Goal: Task Accomplishment & Management: Use online tool/utility

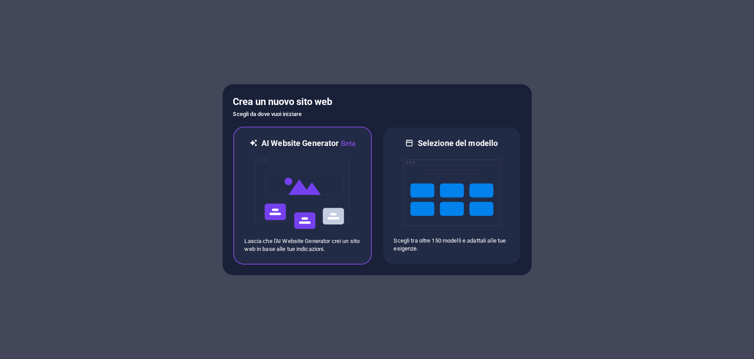
click at [325, 189] on img at bounding box center [302, 193] width 97 height 88
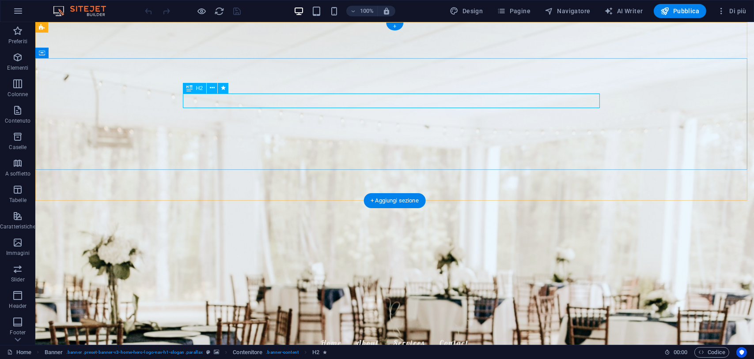
click at [212, 88] on icon at bounding box center [212, 87] width 5 height 9
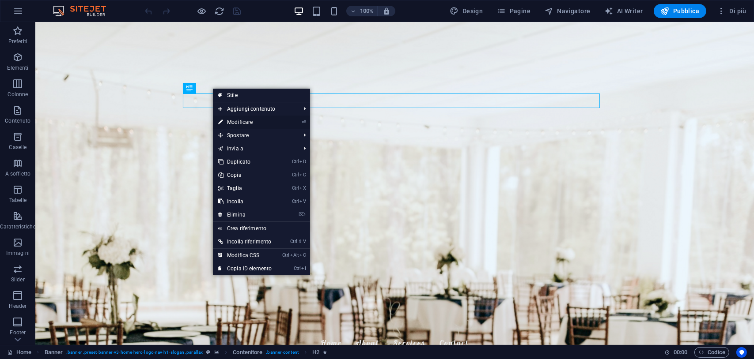
click at [233, 124] on link "⏎ Modificare" at bounding box center [245, 122] width 64 height 13
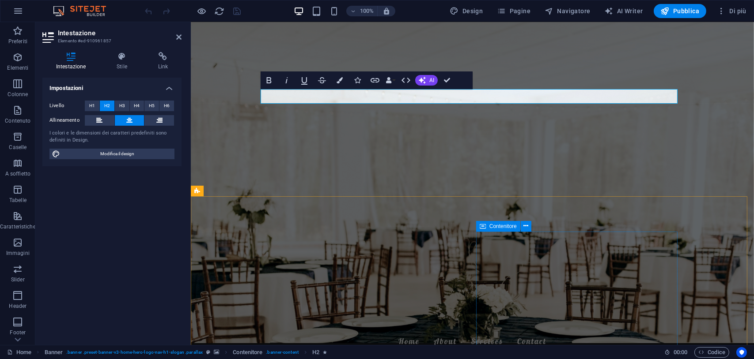
scroll to position [44, 0]
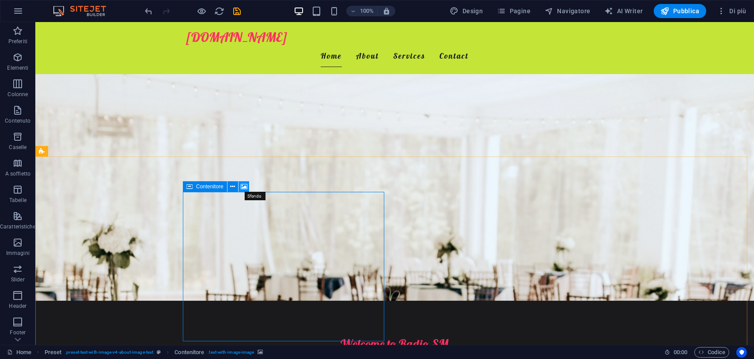
drag, startPoint x: 245, startPoint y: 183, endPoint x: 59, endPoint y: 159, distance: 187.8
click at [245, 183] on icon at bounding box center [244, 186] width 7 height 9
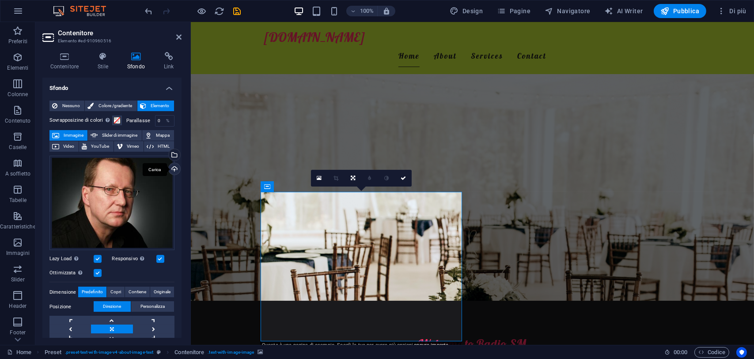
click at [174, 168] on div "Carica" at bounding box center [173, 169] width 13 height 13
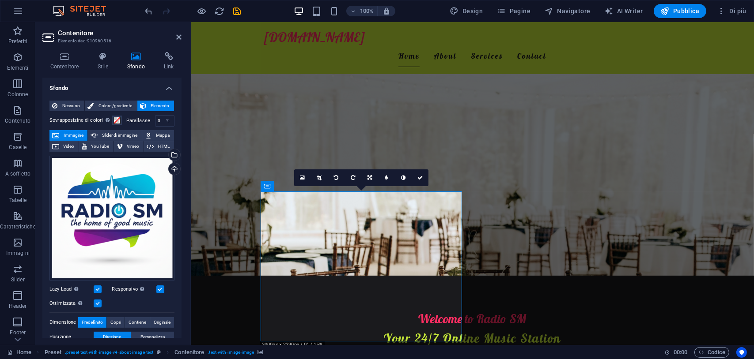
scroll to position [88, 0]
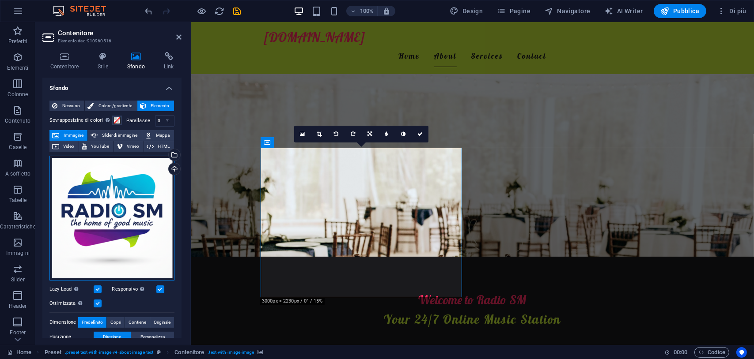
click at [140, 233] on div "Trascina qui i file, fai clic per sceglierli o selezionali da File o dalle nost…" at bounding box center [111, 218] width 125 height 125
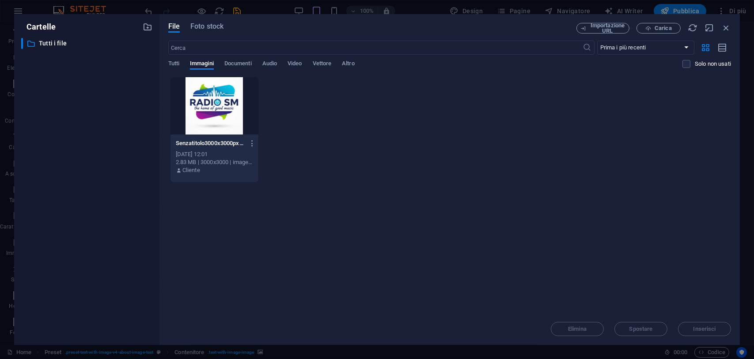
click at [202, 112] on div at bounding box center [214, 105] width 88 height 57
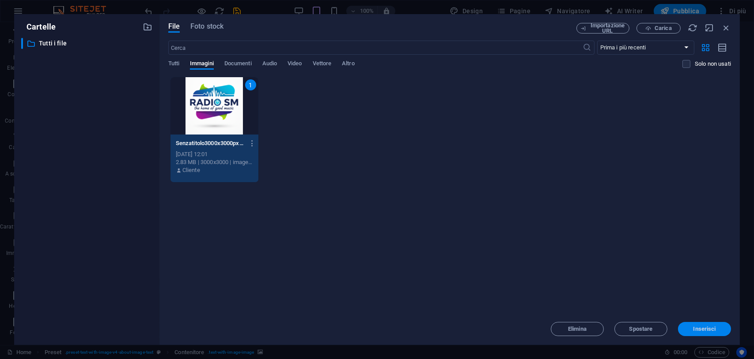
click at [702, 329] on span "Inserisci" at bounding box center [704, 329] width 23 height 5
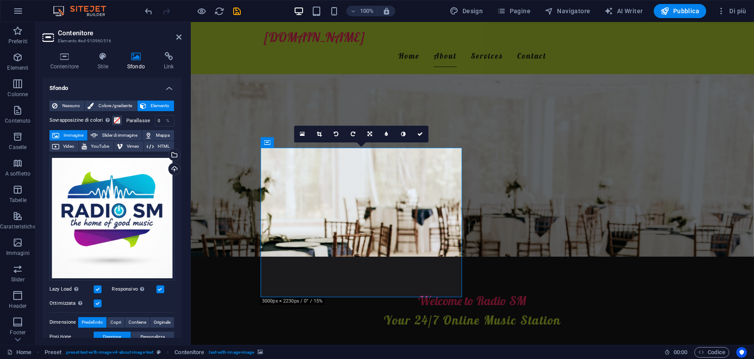
click at [340, 87] on figure at bounding box center [471, 95] width 563 height 323
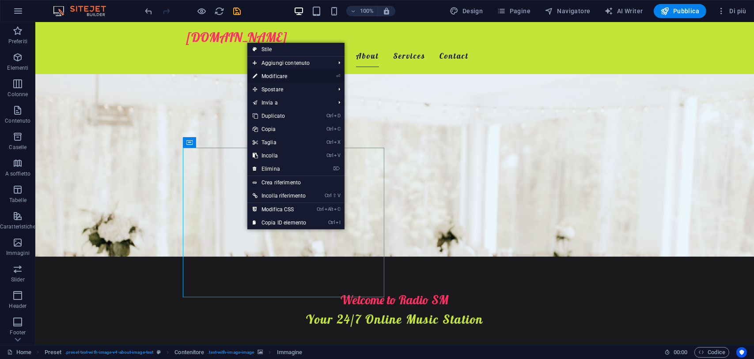
click at [316, 75] on li "⏎ Modificare" at bounding box center [295, 76] width 97 height 13
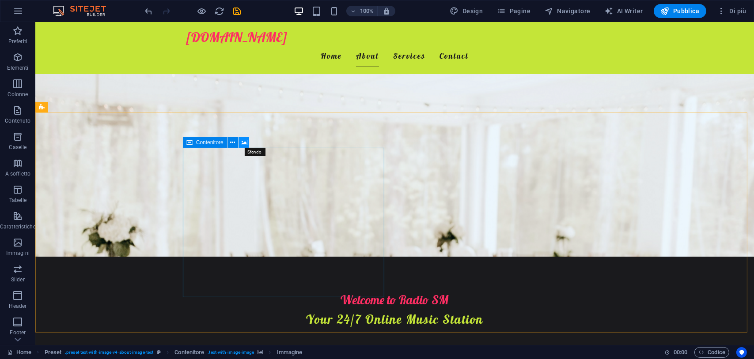
click at [245, 143] on icon at bounding box center [244, 142] width 7 height 9
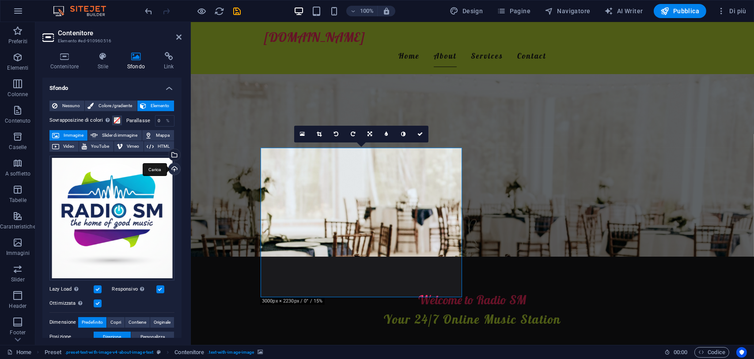
click at [170, 167] on div "Carica" at bounding box center [173, 169] width 13 height 13
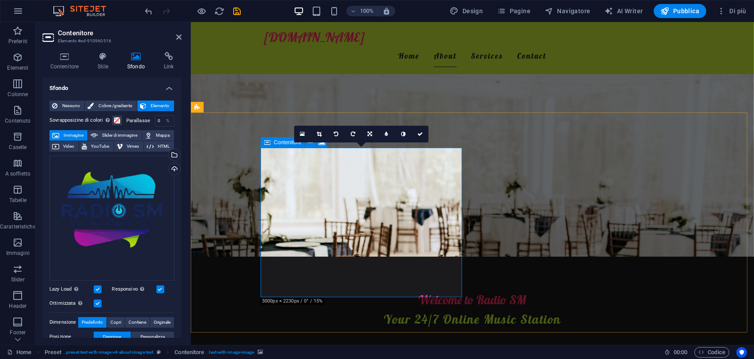
drag, startPoint x: 339, startPoint y: 236, endPoint x: 336, endPoint y: 254, distance: 18.3
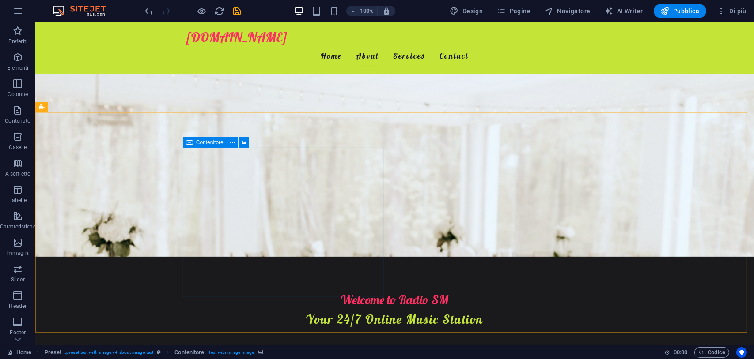
click at [219, 144] on span "Contenitore" at bounding box center [209, 142] width 27 height 5
click at [234, 144] on icon at bounding box center [232, 142] width 5 height 9
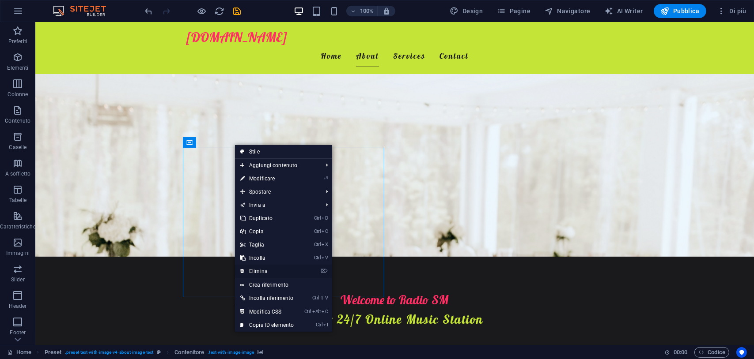
click at [262, 269] on link "⌦ Elimina" at bounding box center [267, 271] width 64 height 13
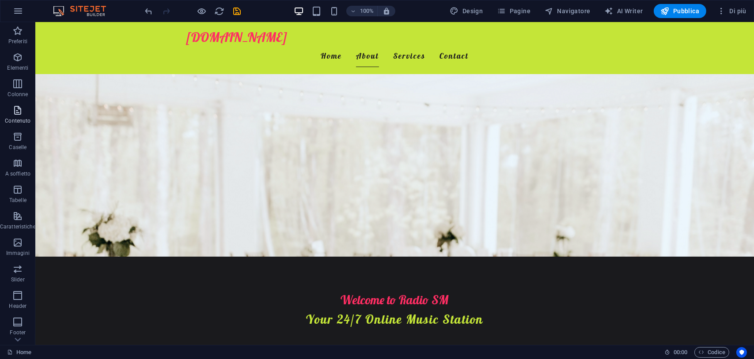
click at [15, 108] on icon "button" at bounding box center [17, 110] width 11 height 11
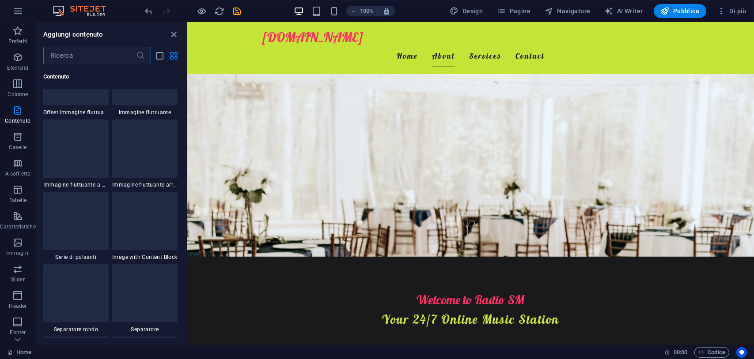
scroll to position [1942, 0]
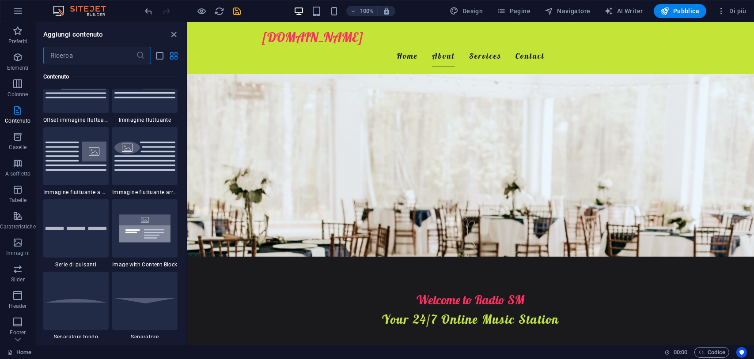
click at [106, 54] on input "text" at bounding box center [89, 56] width 93 height 18
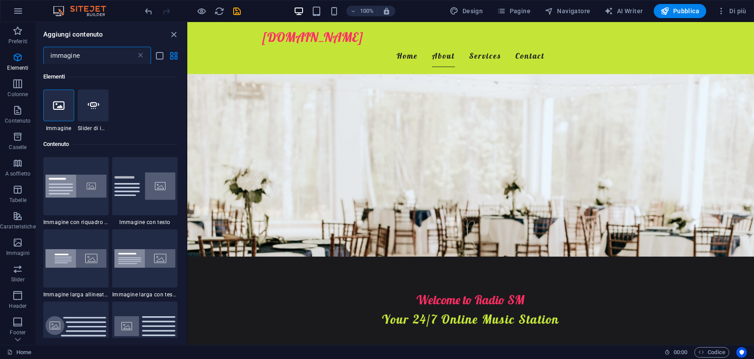
scroll to position [0, 0]
drag, startPoint x: 84, startPoint y: 61, endPoint x: 35, endPoint y: 50, distance: 50.8
click at [35, 50] on div "Preferiti Elementi Colonne Contenuto Caselle A soffietto Tabelle Caratteristich…" at bounding box center [93, 183] width 187 height 323
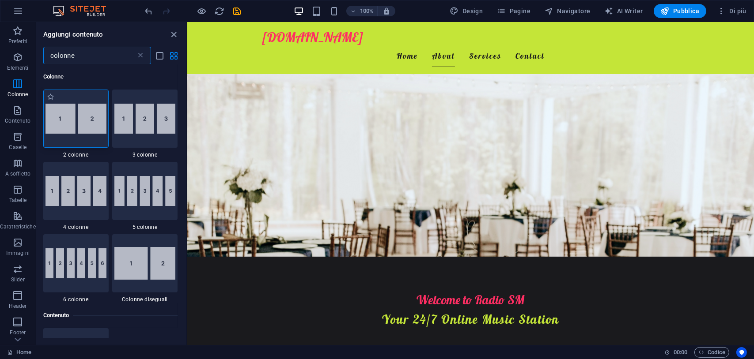
type input "colonne"
click at [84, 125] on img at bounding box center [75, 119] width 61 height 30
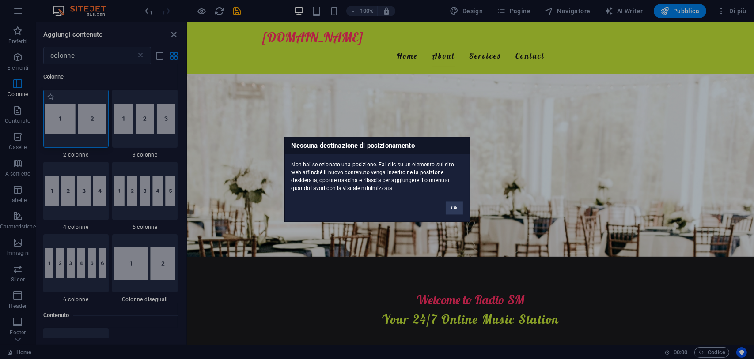
click at [49, 97] on div "Nessuna destinazione di posizionamento Non hai selezionato una posizione. Fai c…" at bounding box center [377, 179] width 754 height 359
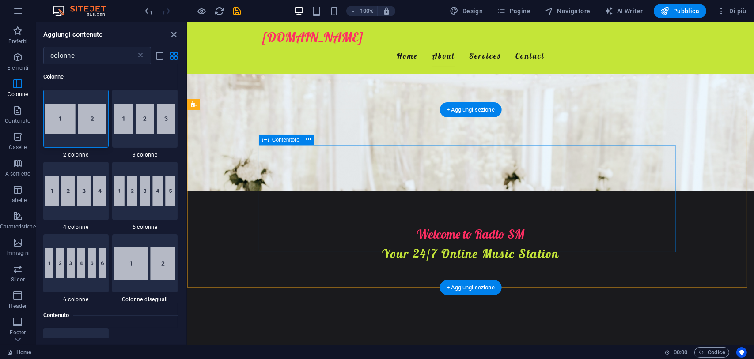
scroll to position [88, 0]
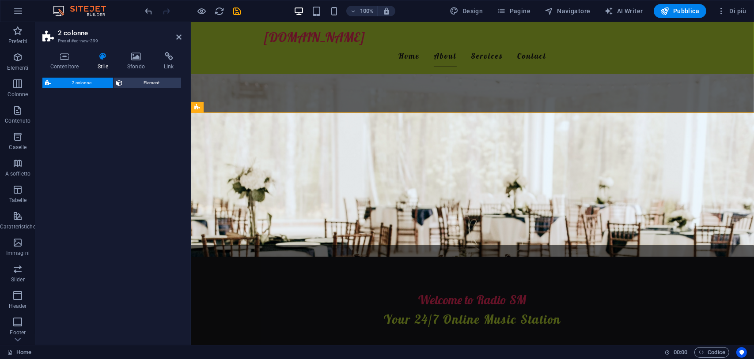
select select "rem"
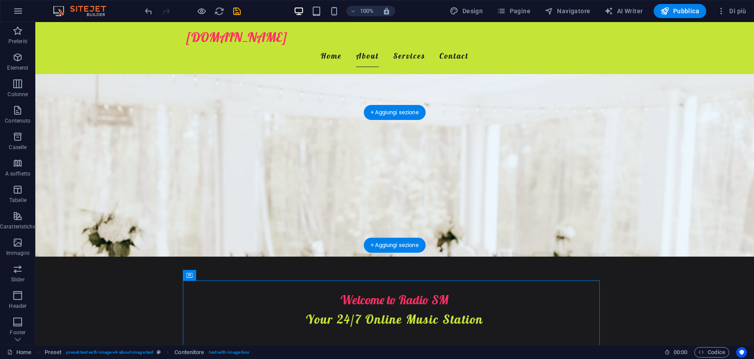
drag, startPoint x: 302, startPoint y: 269, endPoint x: 461, endPoint y: 175, distance: 183.7
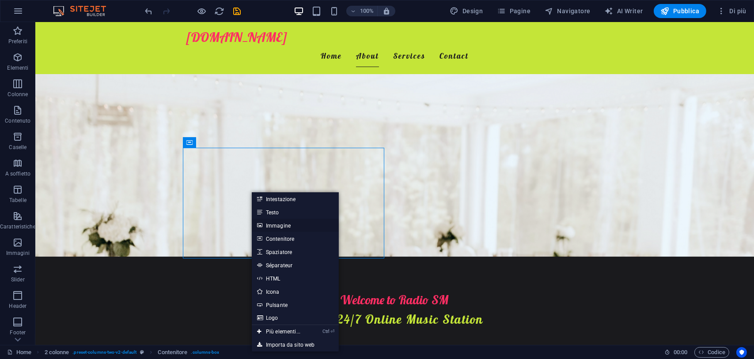
click at [275, 228] on link "Immagine" at bounding box center [295, 225] width 87 height 13
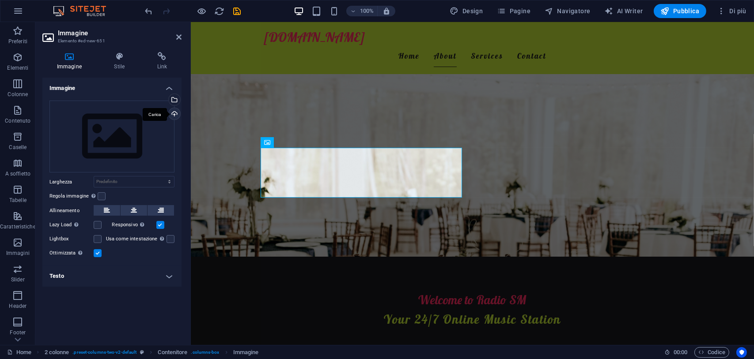
click at [175, 113] on div "Carica" at bounding box center [173, 114] width 13 height 13
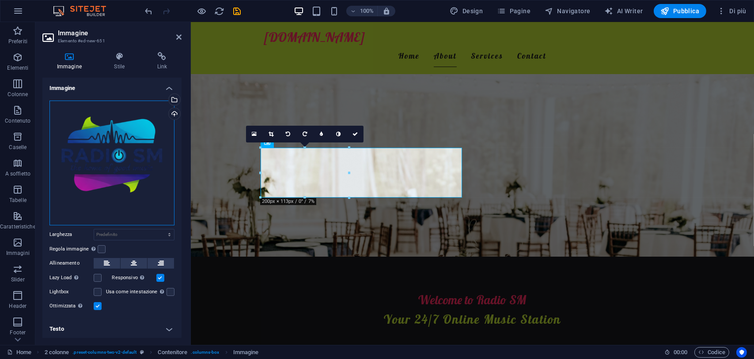
click at [110, 173] on div "Trascina qui i file, fai clic per sceglierli o selezionali da File o dalle nost…" at bounding box center [111, 163] width 125 height 125
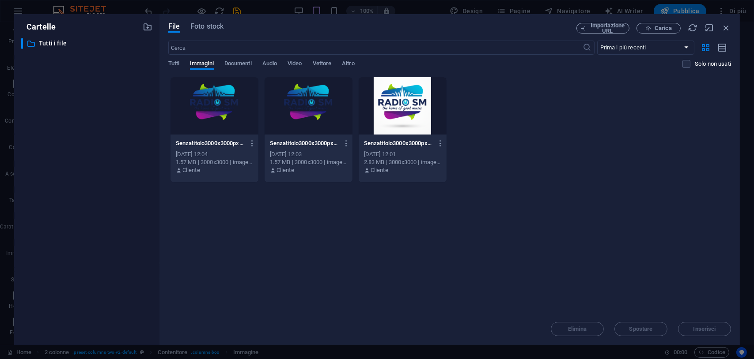
click at [227, 108] on div at bounding box center [214, 105] width 88 height 57
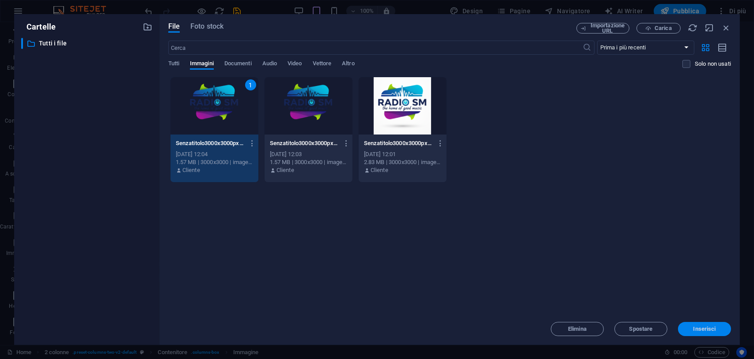
click at [692, 330] on span "Inserisci" at bounding box center [704, 329] width 46 height 5
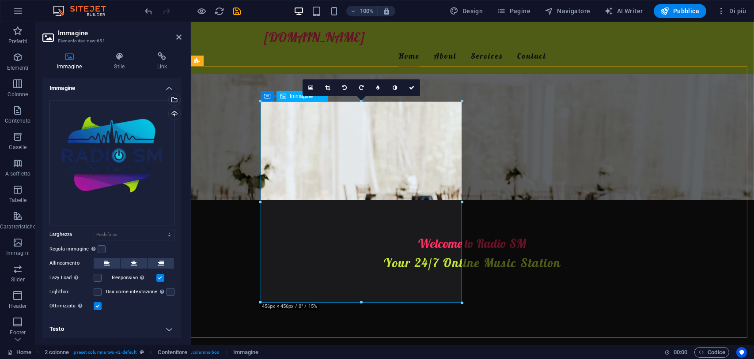
scroll to position [132, 0]
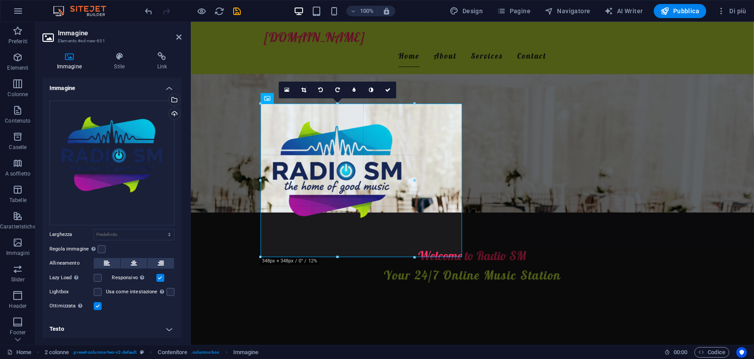
drag, startPoint x: 361, startPoint y: 305, endPoint x: 175, endPoint y: 228, distance: 201.0
type input "348"
select select "px"
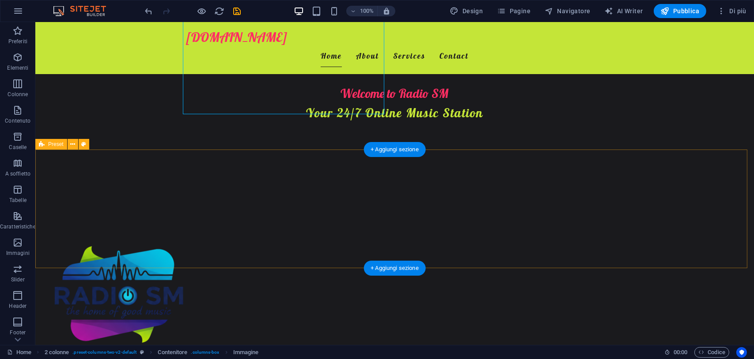
scroll to position [309, 0]
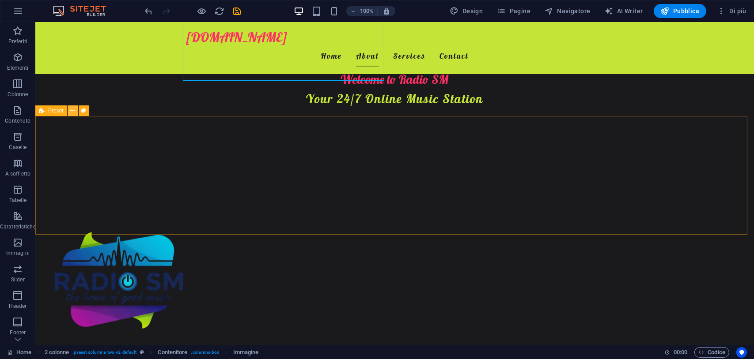
click at [70, 109] on icon at bounding box center [72, 110] width 5 height 9
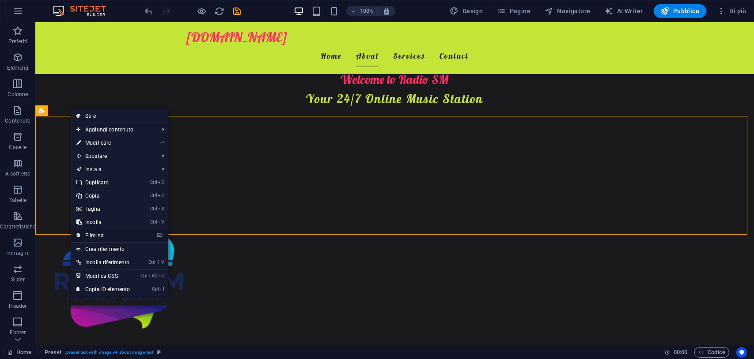
click at [100, 231] on link "⌦ Elimina" at bounding box center [103, 235] width 64 height 13
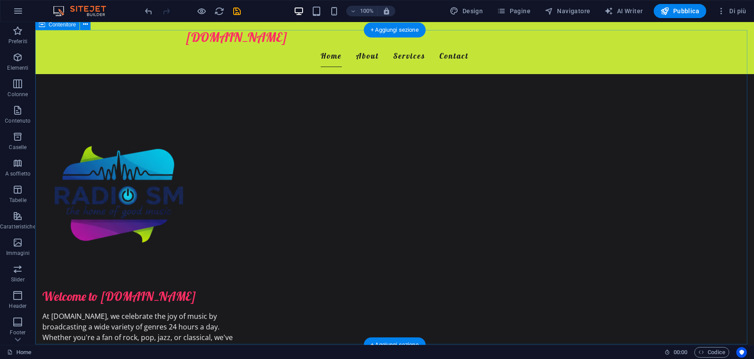
scroll to position [397, 0]
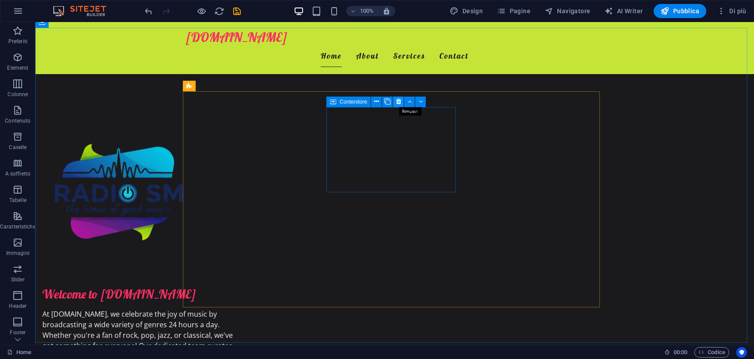
click at [396, 102] on icon at bounding box center [398, 101] width 5 height 9
click at [377, 125] on icon at bounding box center [378, 124] width 5 height 9
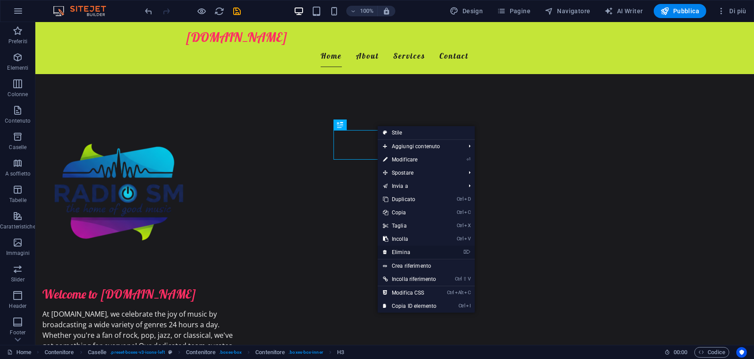
click at [389, 248] on link "⌦ Elimina" at bounding box center [410, 252] width 64 height 13
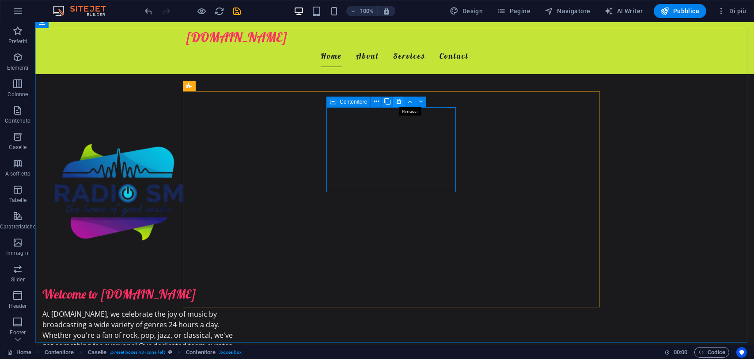
click at [395, 101] on button at bounding box center [398, 102] width 11 height 11
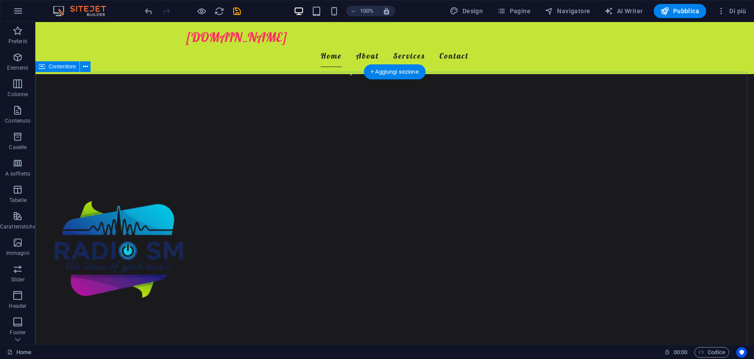
scroll to position [353, 0]
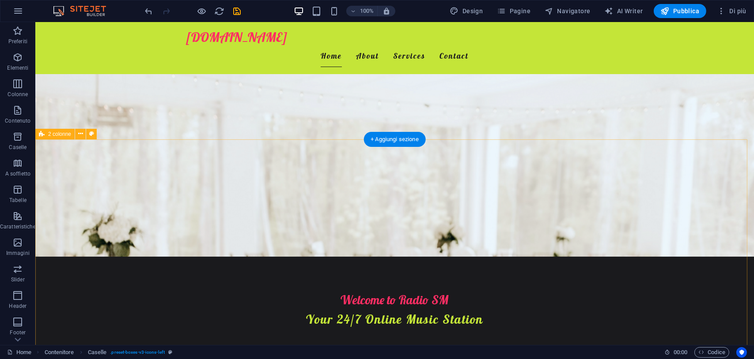
scroll to position [0, 0]
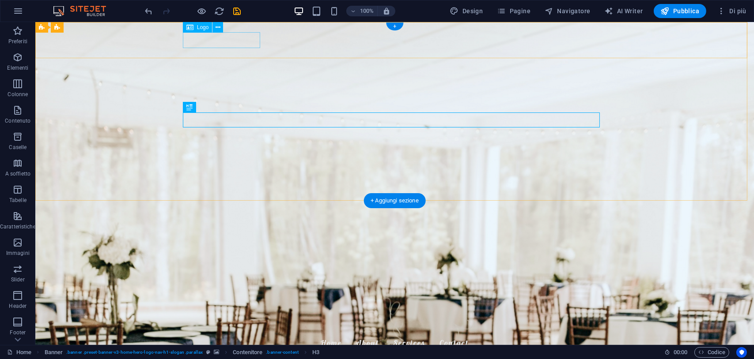
click at [213, 317] on div "[DOMAIN_NAME]" at bounding box center [394, 325] width 417 height 16
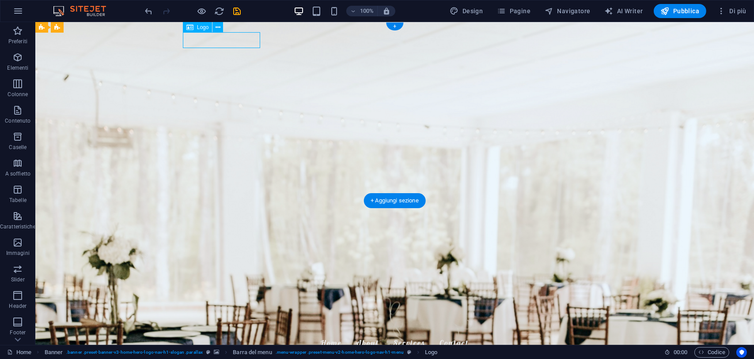
click at [238, 317] on div "[DOMAIN_NAME]" at bounding box center [394, 325] width 417 height 16
click at [189, 26] on icon at bounding box center [189, 27] width 7 height 11
click at [215, 29] on icon at bounding box center [217, 27] width 5 height 9
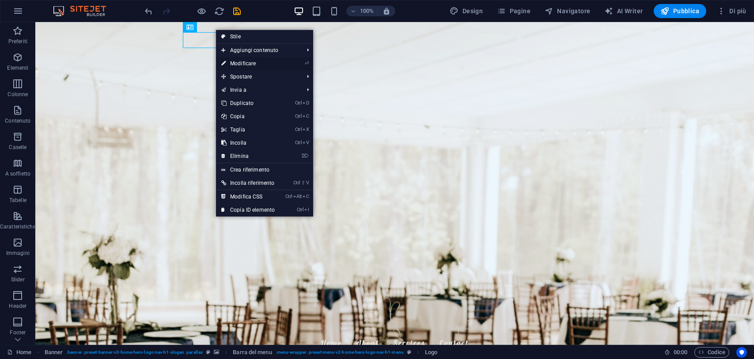
click at [253, 65] on link "⏎ Modificare" at bounding box center [248, 63] width 64 height 13
select select "px"
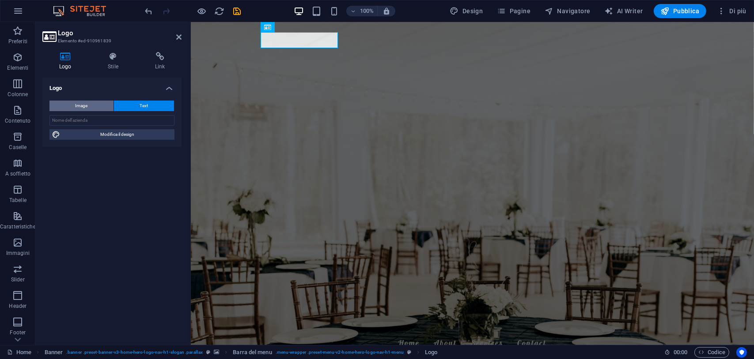
click at [89, 102] on button "Image" at bounding box center [81, 106] width 64 height 11
select select "DISABLED_OPTION_VALUE"
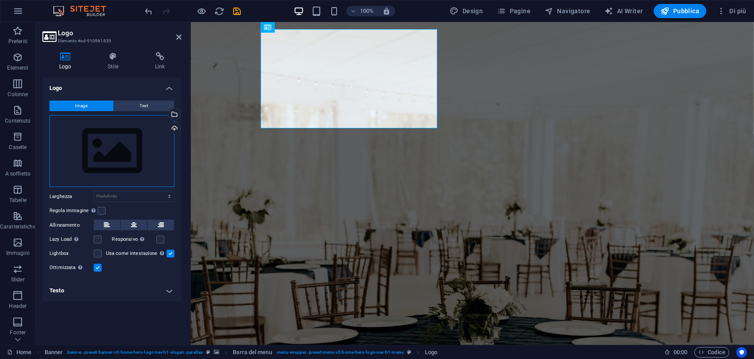
click at [134, 162] on div "Trascina qui i file, fai clic per sceglierli o selezionali da File o dalle nost…" at bounding box center [111, 151] width 125 height 72
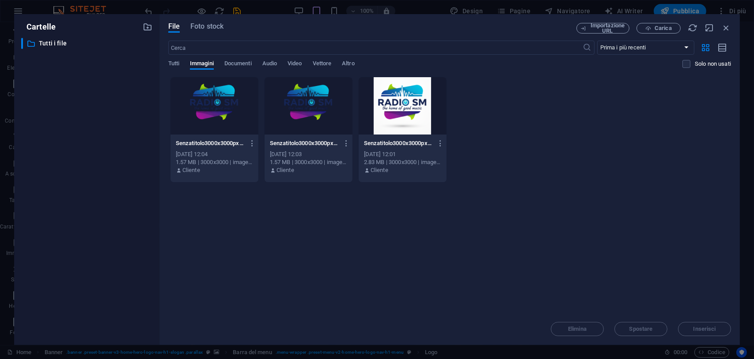
click at [228, 103] on div at bounding box center [214, 105] width 88 height 57
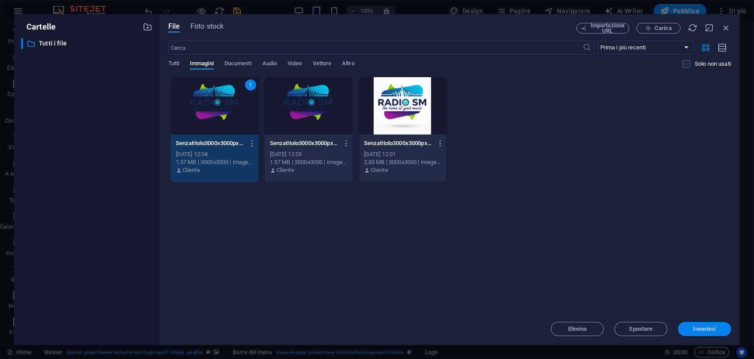
click at [706, 332] on span "Inserisci" at bounding box center [704, 329] width 23 height 5
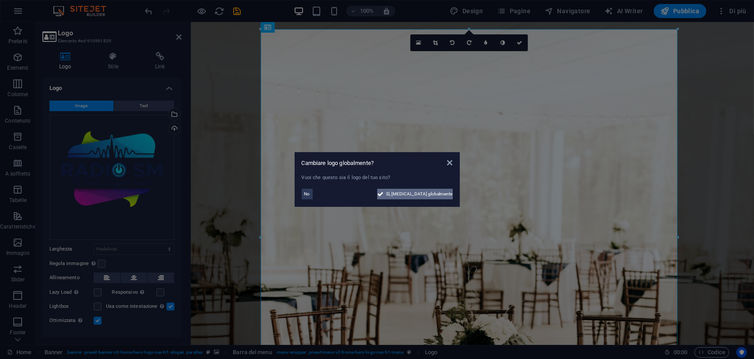
click at [405, 196] on span "Sì, [MEDICAL_DATA] globalmente" at bounding box center [419, 194] width 66 height 11
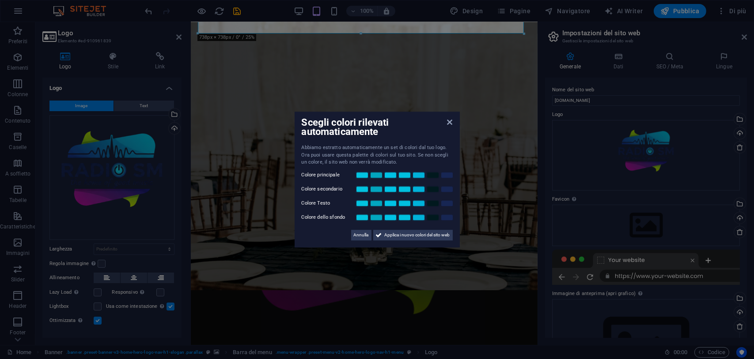
scroll to position [353, 0]
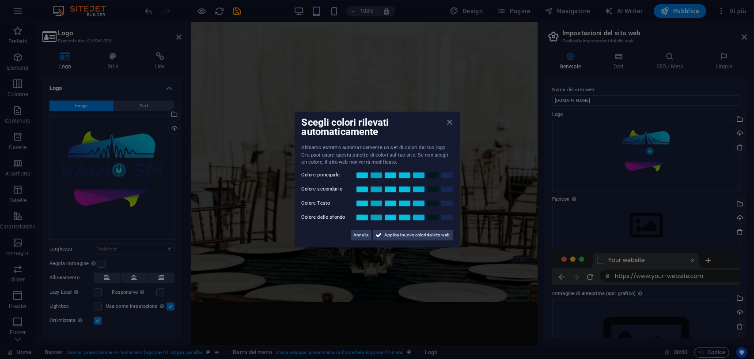
click at [450, 122] on icon at bounding box center [449, 122] width 5 height 7
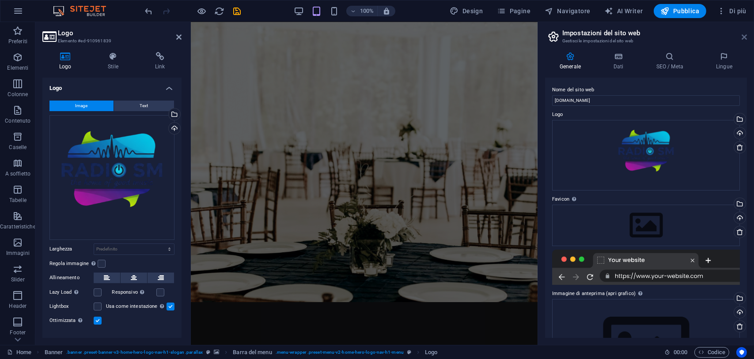
click at [741, 38] on icon at bounding box center [743, 37] width 5 height 7
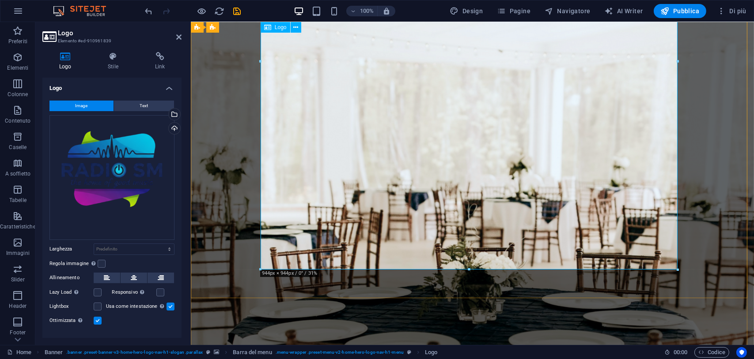
scroll to position [177, 0]
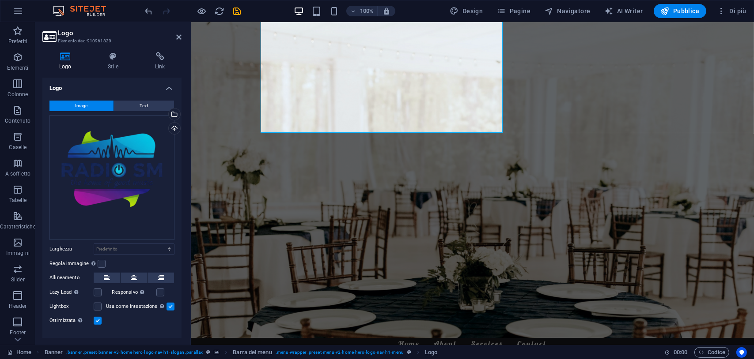
drag, startPoint x: 678, startPoint y: 268, endPoint x: 381, endPoint y: -34, distance: 423.7
type input "275"
select select "px"
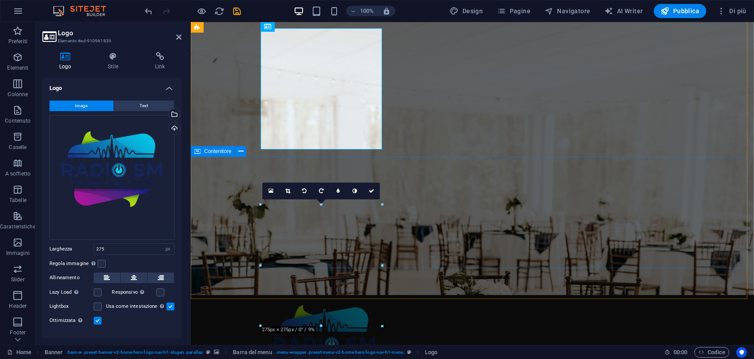
scroll to position [0, 0]
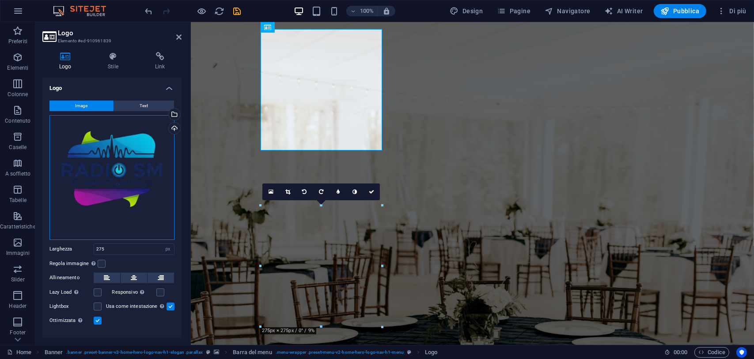
click at [123, 204] on div "Trascina qui i file, fai clic per sceglierli o selezionali da File o dalle nost…" at bounding box center [111, 177] width 125 height 125
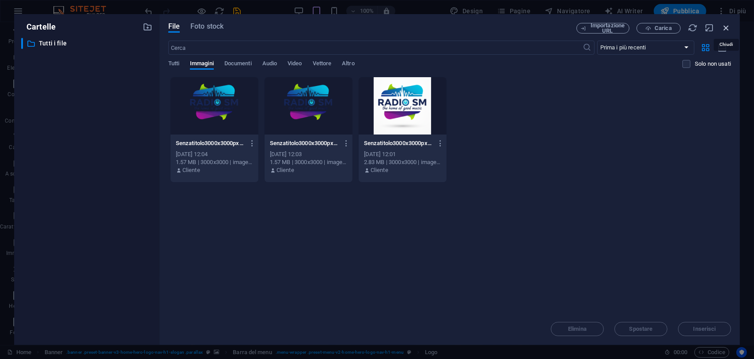
drag, startPoint x: 725, startPoint y: 29, endPoint x: 257, endPoint y: 46, distance: 468.3
click at [725, 29] on icon "button" at bounding box center [726, 28] width 10 height 10
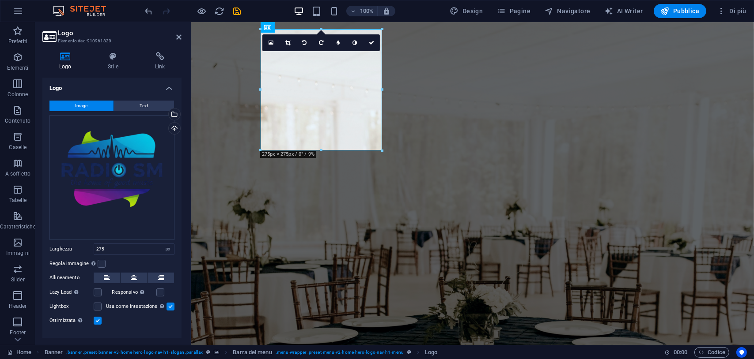
click at [294, 51] on div "16:10 16:9 4:3 1:1 1:2 0" at bounding box center [320, 42] width 117 height 17
click at [148, 106] on button "Text" at bounding box center [144, 106] width 60 height 11
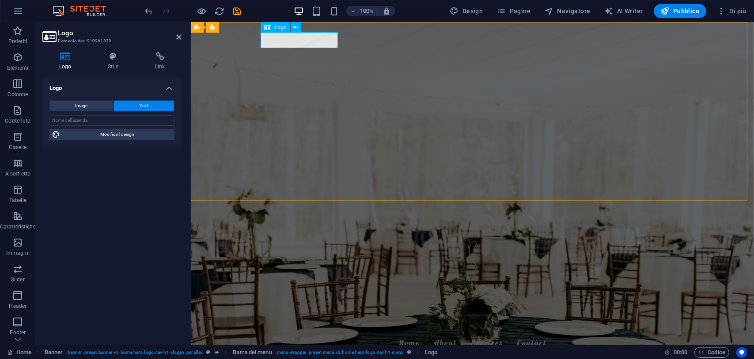
click at [309, 317] on div "[DOMAIN_NAME]" at bounding box center [472, 325] width 417 height 16
click at [109, 120] on input "text" at bounding box center [111, 120] width 125 height 11
type input "T"
type input "Radio SM"
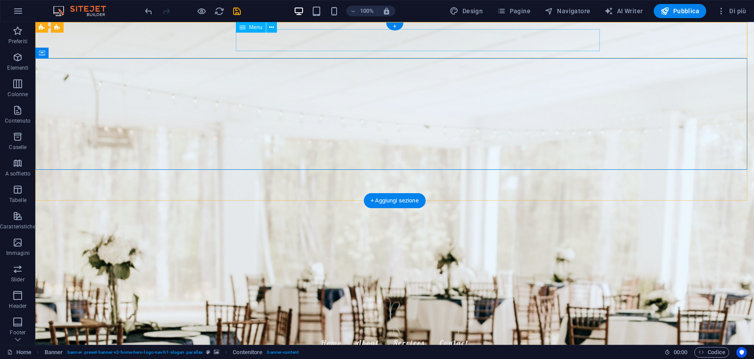
click at [319, 332] on nav "Home About Services Contact" at bounding box center [394, 343] width 417 height 22
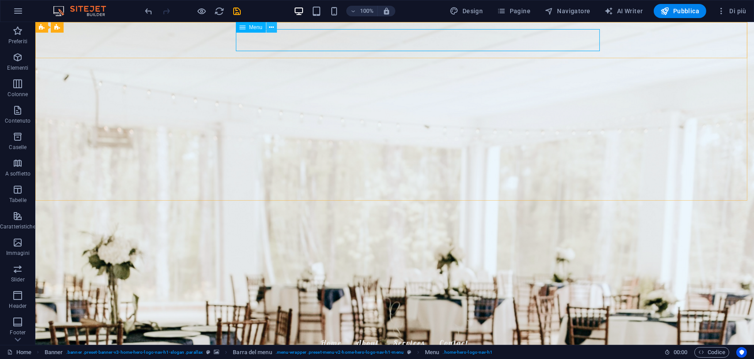
click at [272, 27] on icon at bounding box center [271, 27] width 5 height 9
click at [389, 332] on nav "Home About Services Contact" at bounding box center [394, 343] width 417 height 22
